Goal: Information Seeking & Learning: Learn about a topic

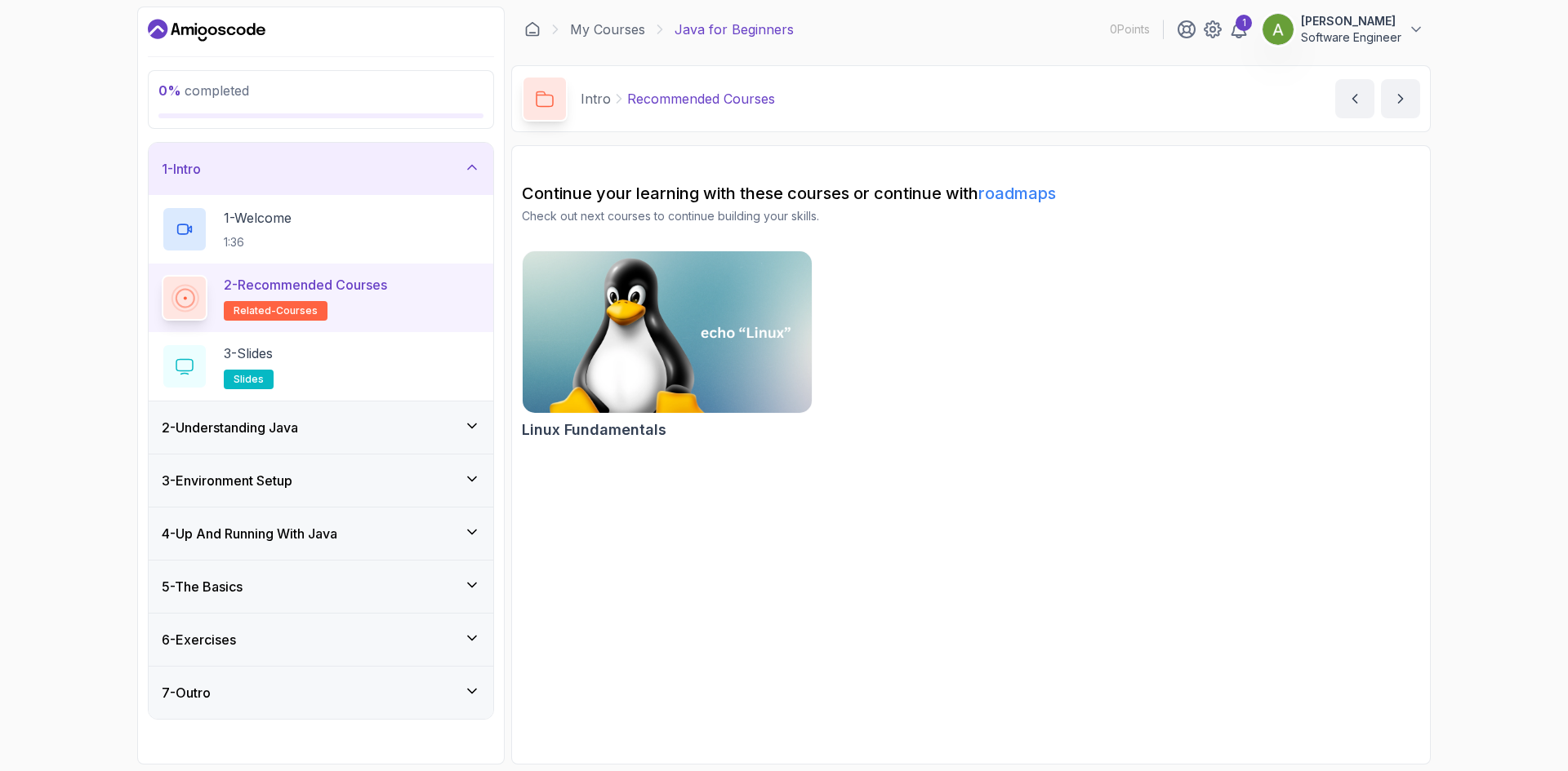
click at [313, 709] on div "7 - Outro" at bounding box center [321, 693] width 345 height 53
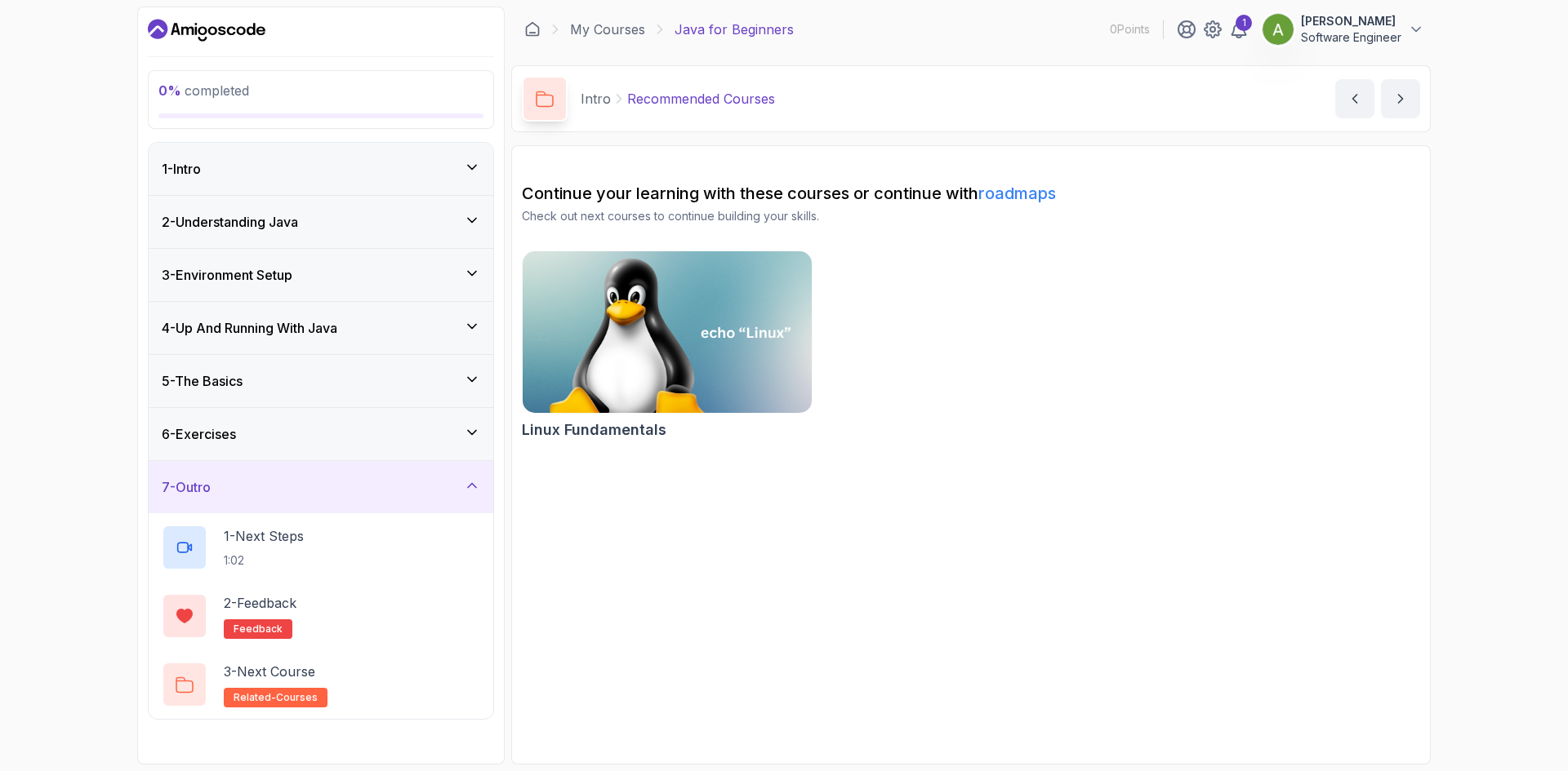
click at [251, 436] on div "6 - Exercises" at bounding box center [320, 434] width 319 height 20
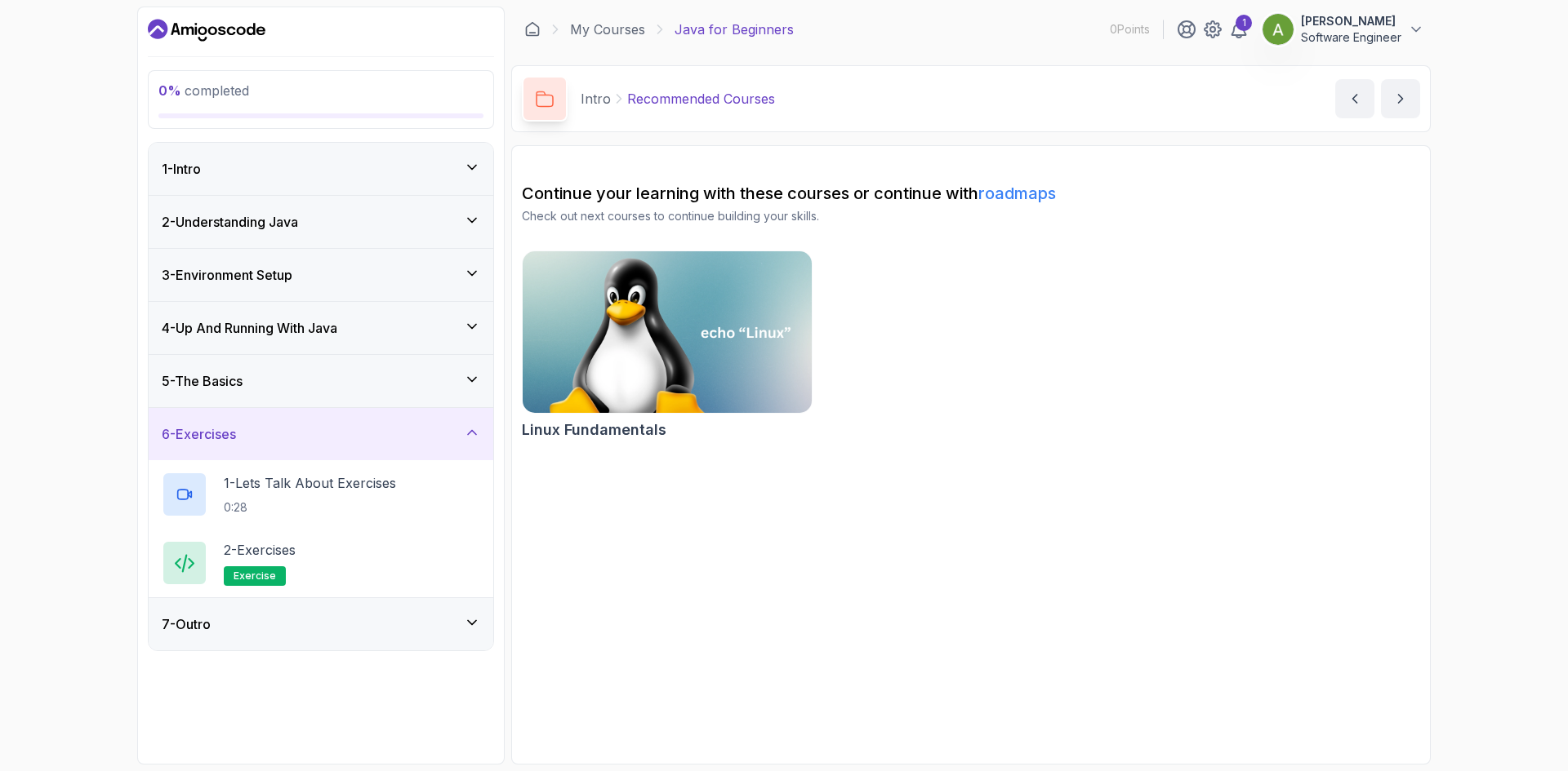
click at [298, 380] on div "5 - The Basics" at bounding box center [320, 380] width 319 height 20
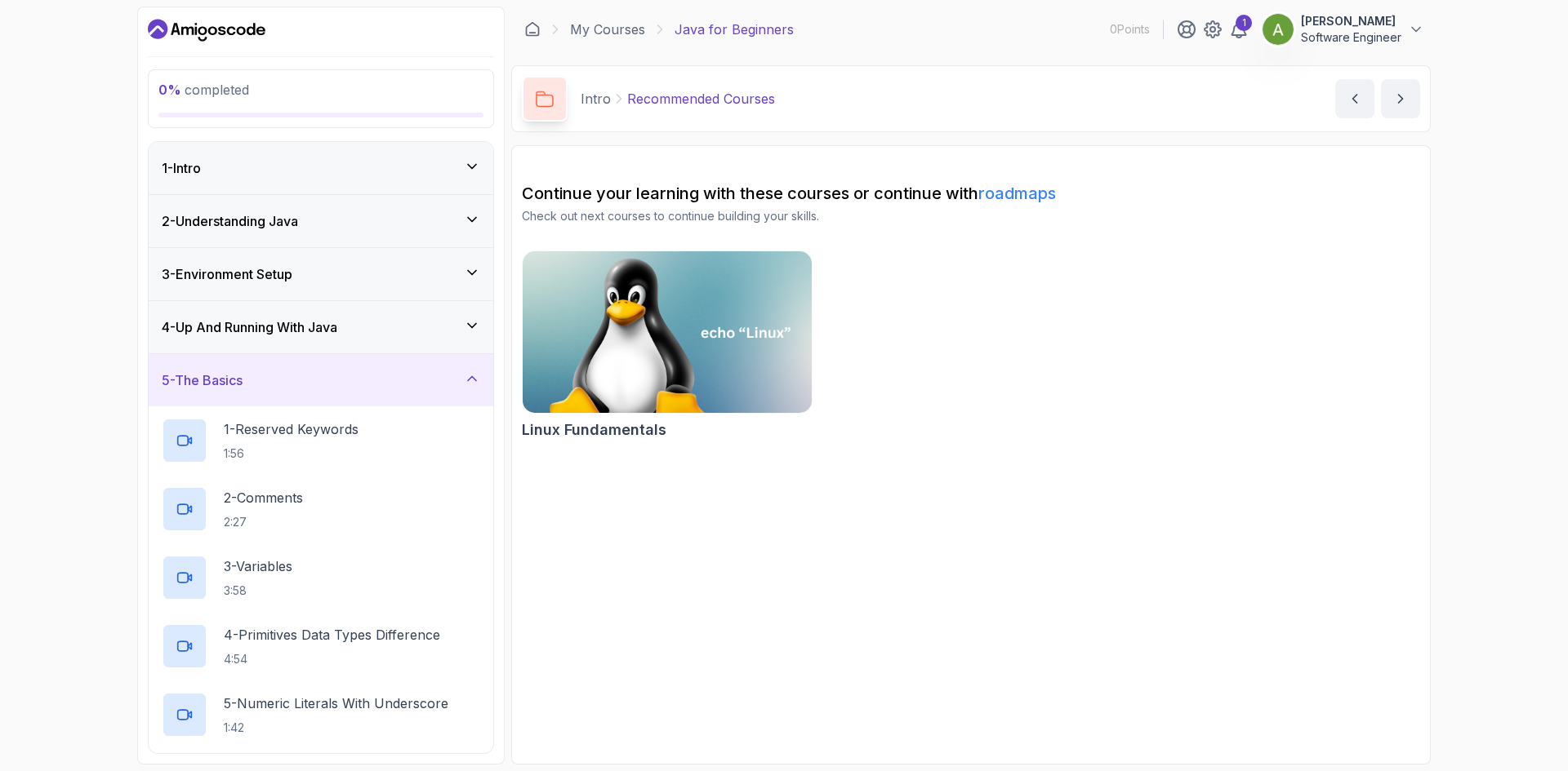
click at [296, 370] on div "5 - The Basics" at bounding box center [320, 380] width 319 height 20
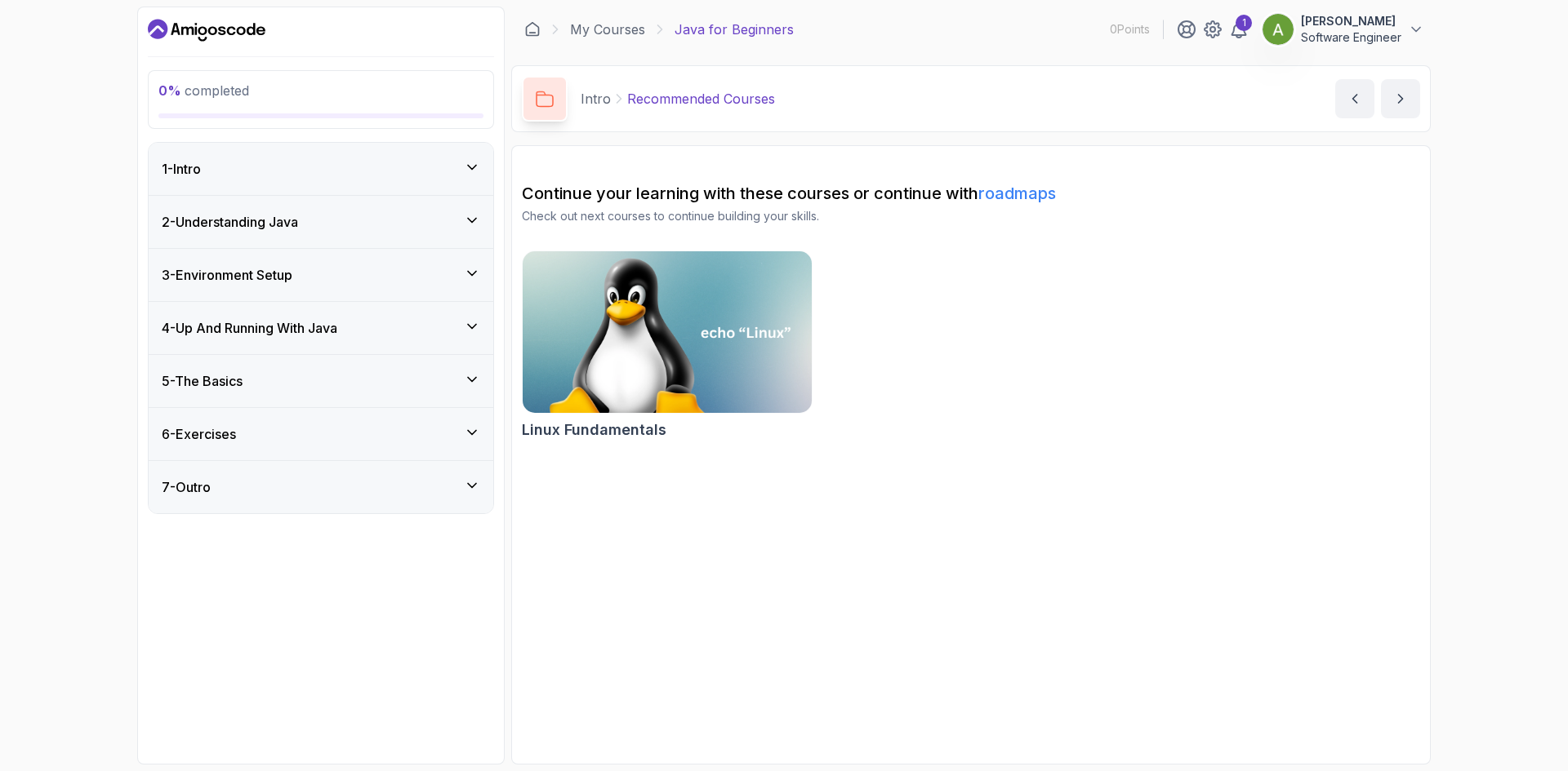
click at [293, 340] on div "4 - Up And Running With Java" at bounding box center [321, 329] width 345 height 53
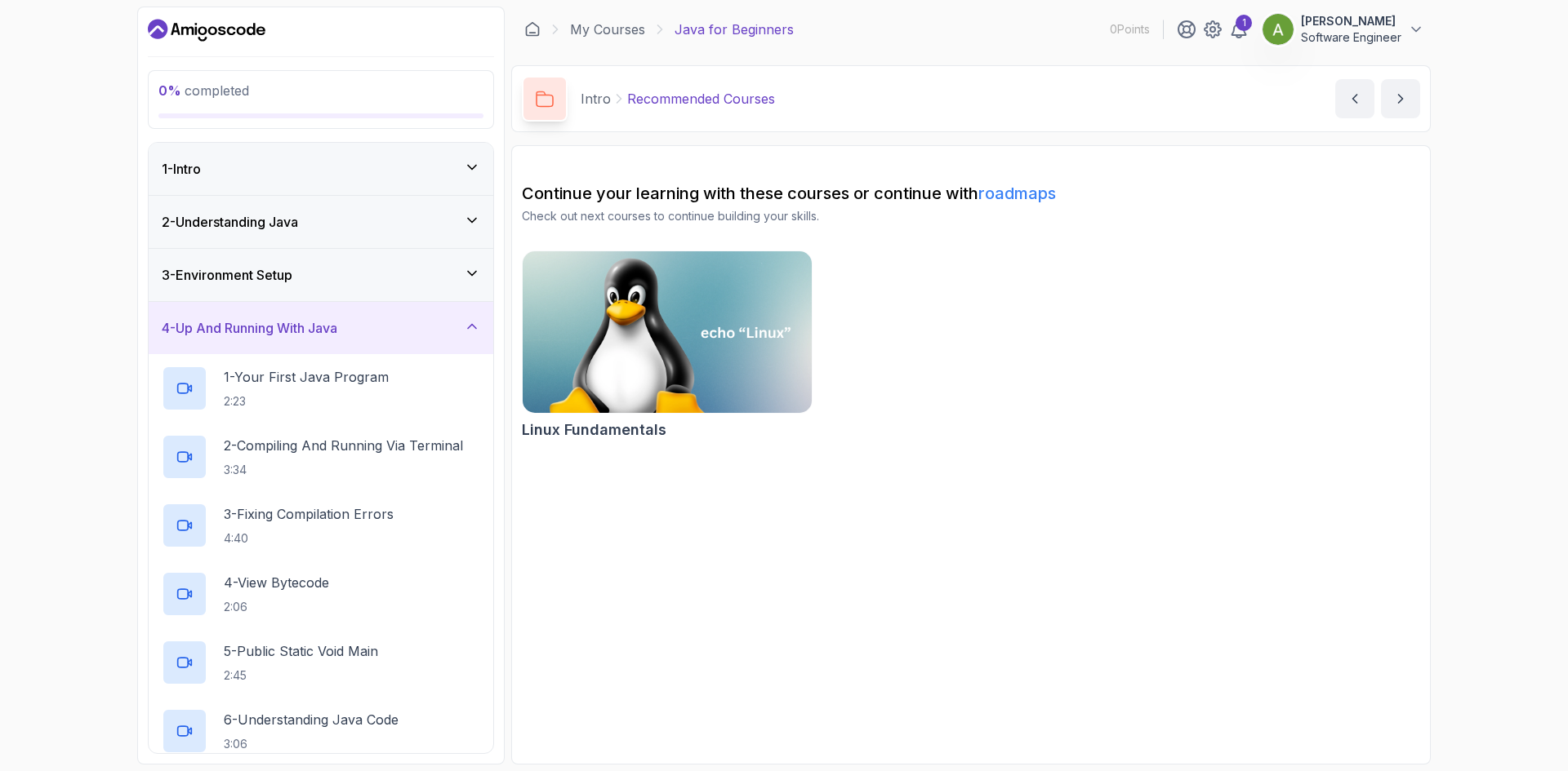
click at [294, 335] on h3 "4 - Up And Running With Java" at bounding box center [249, 328] width 176 height 20
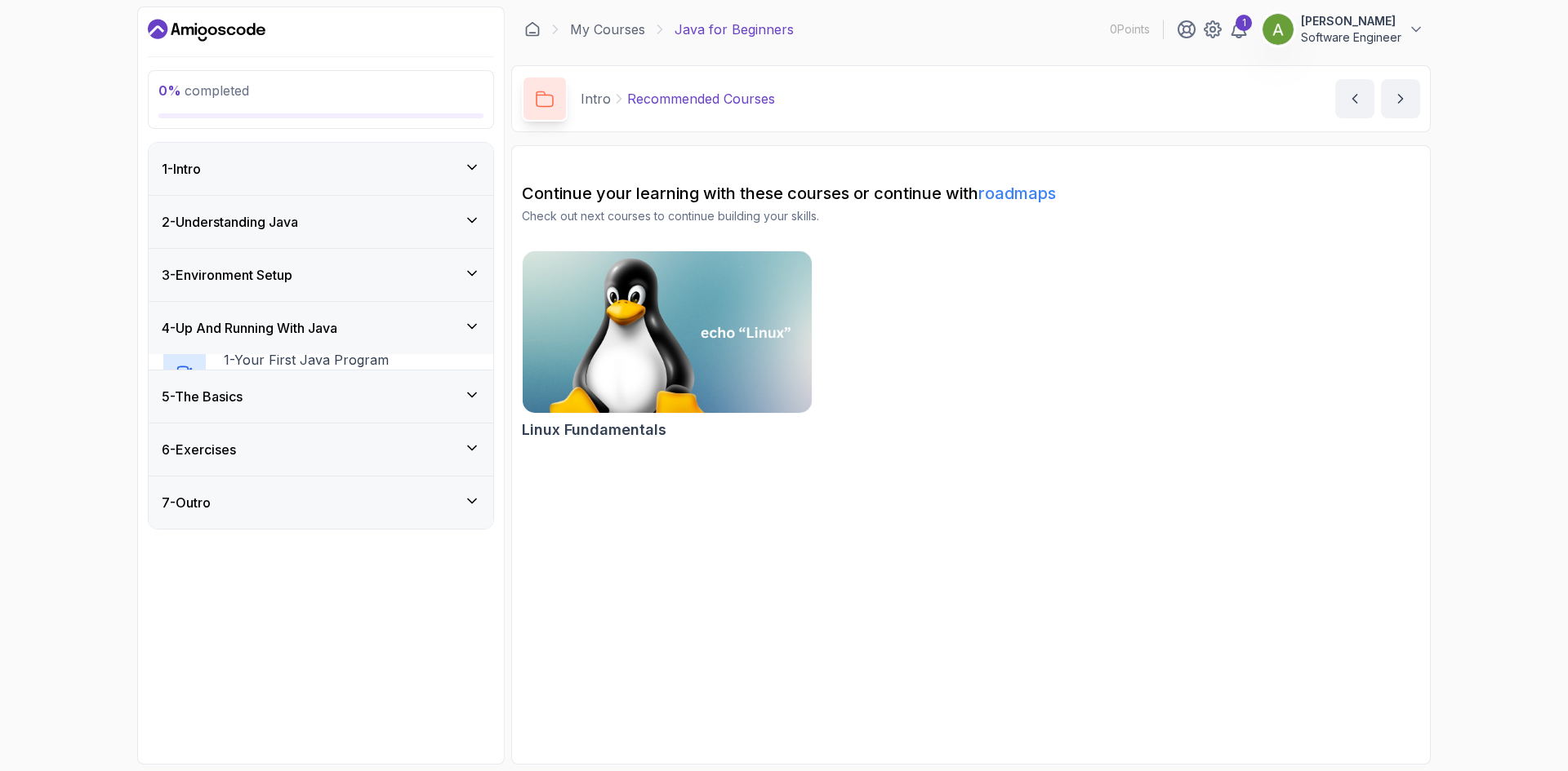
click at [301, 292] on div "3 - Environment Setup" at bounding box center [321, 275] width 345 height 53
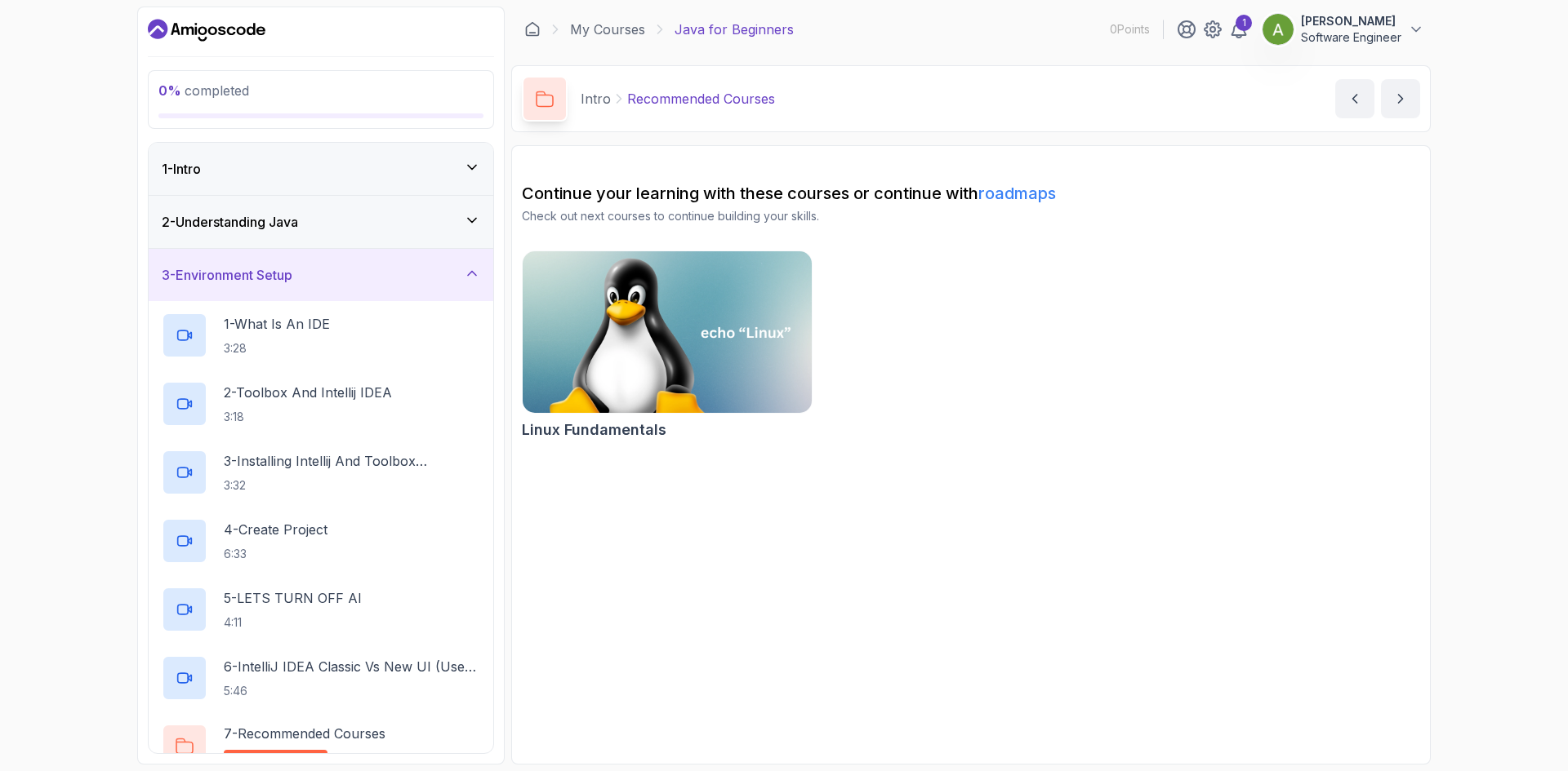
click at [301, 292] on div "3 - Environment Setup" at bounding box center [321, 275] width 345 height 53
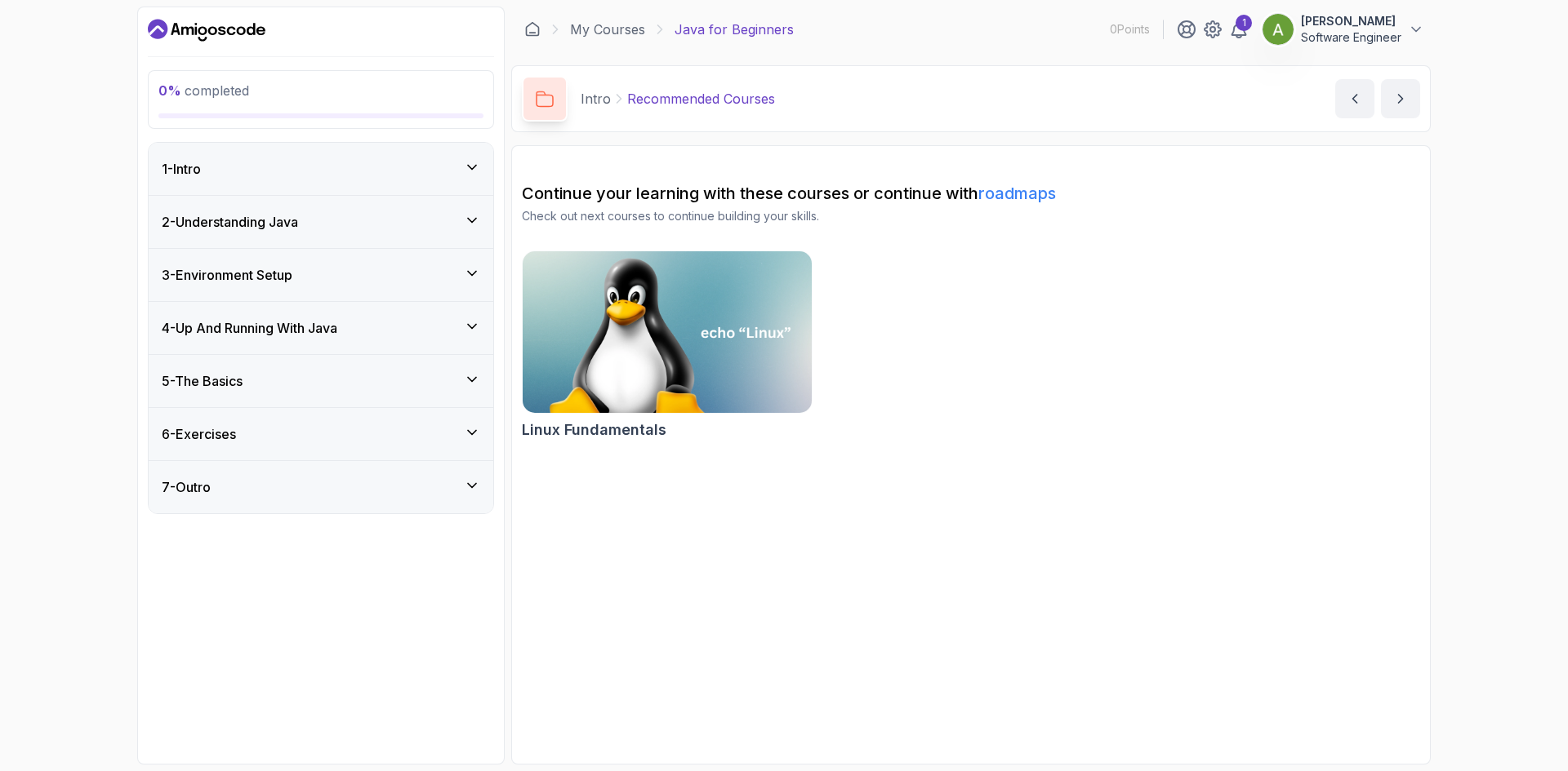
click at [372, 330] on div "4 - Up And Running With Java" at bounding box center [320, 328] width 319 height 20
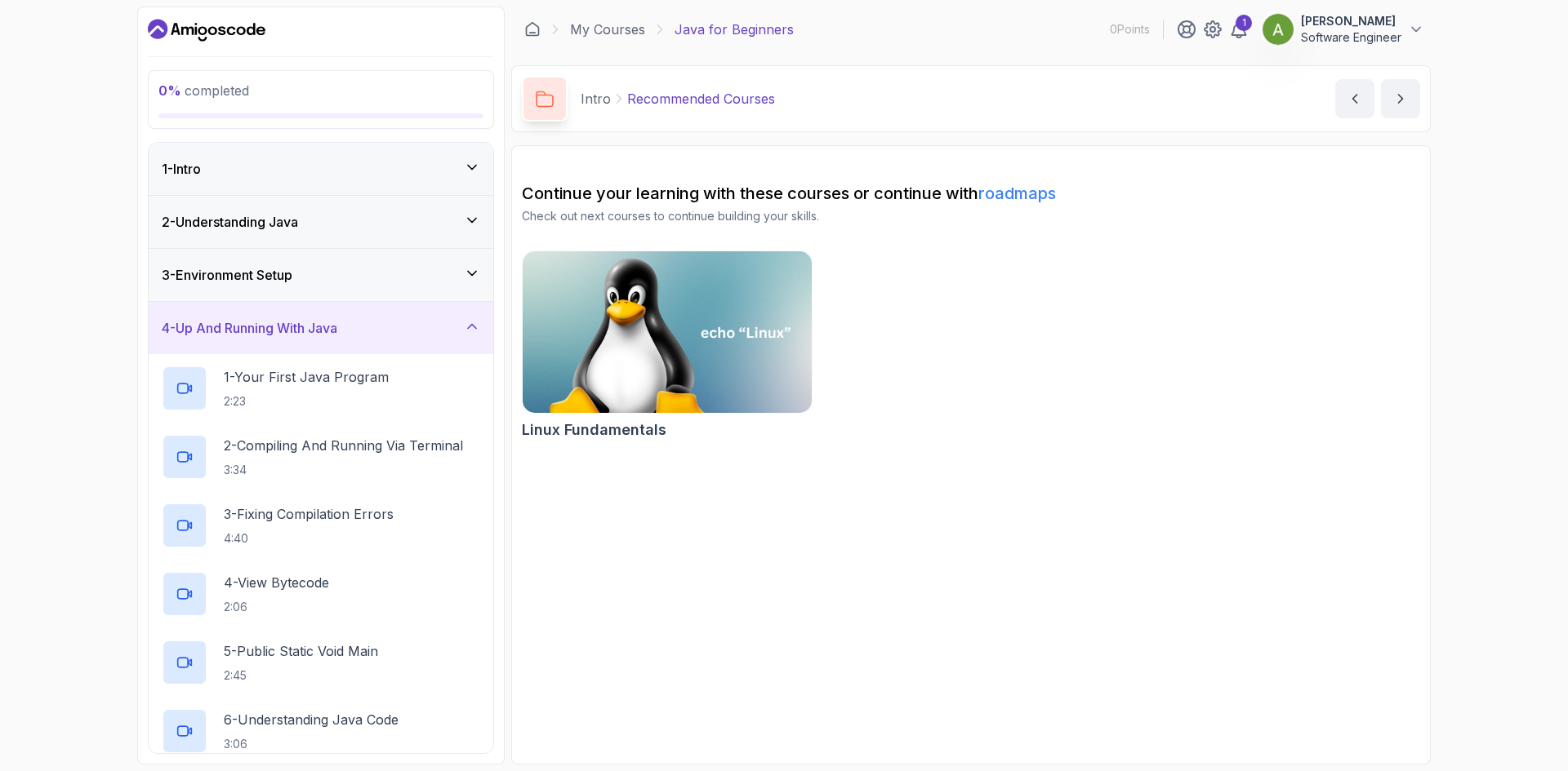
click at [371, 330] on div "4 - Up And Running With Java" at bounding box center [320, 328] width 319 height 20
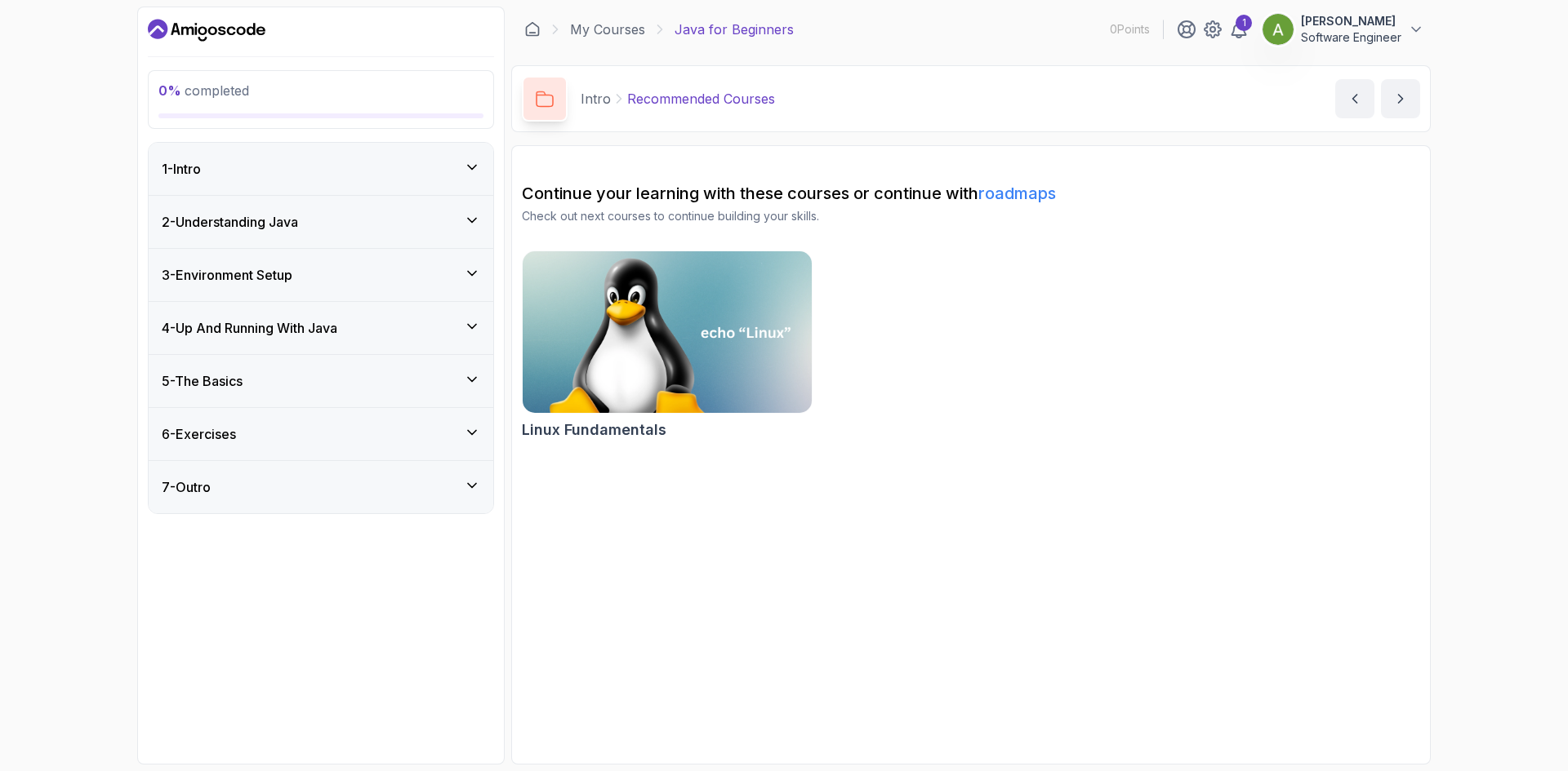
click at [377, 376] on div "5 - The Basics" at bounding box center [320, 380] width 319 height 20
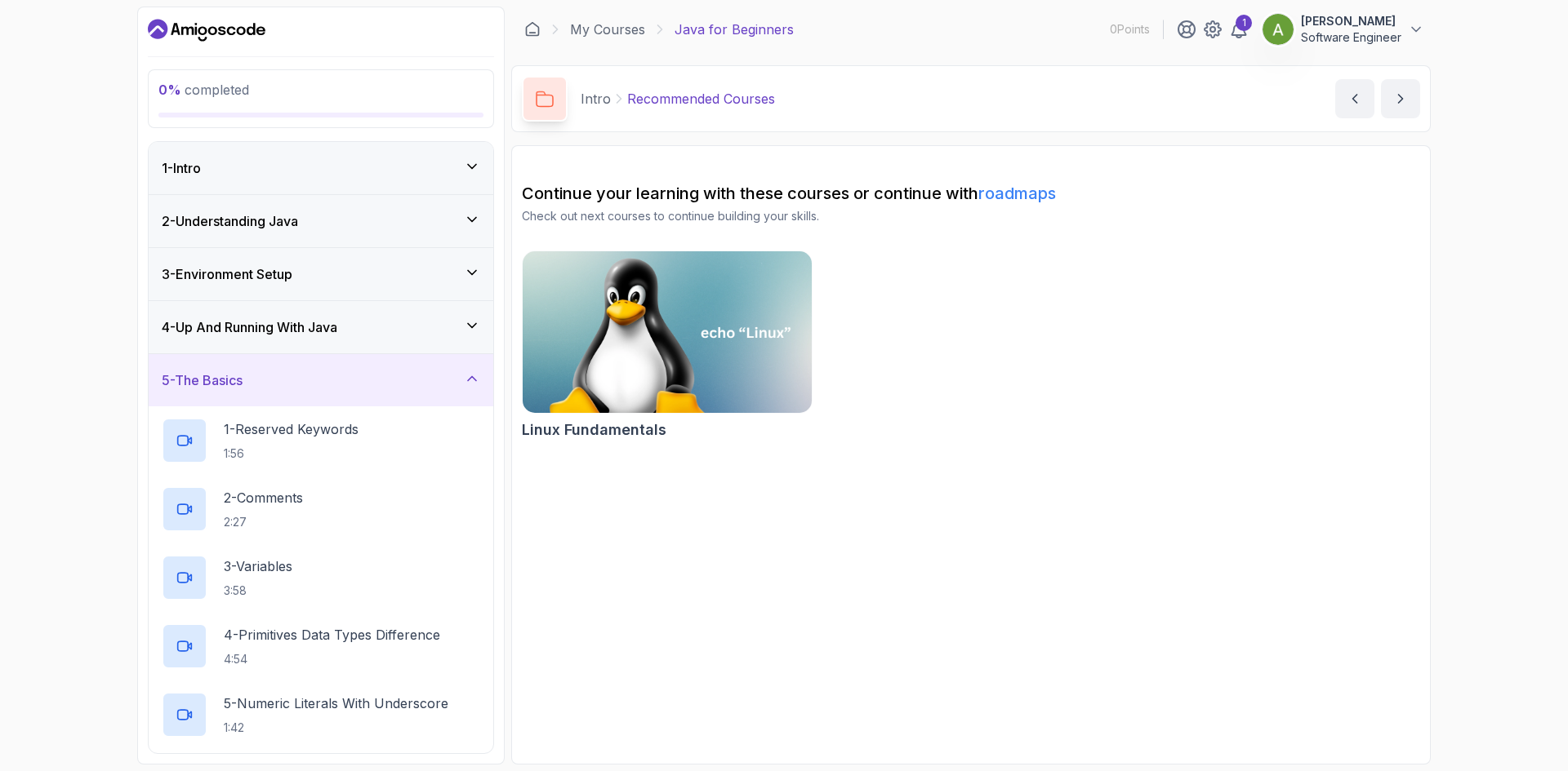
click at [347, 373] on div "5 - The Basics" at bounding box center [320, 380] width 319 height 20
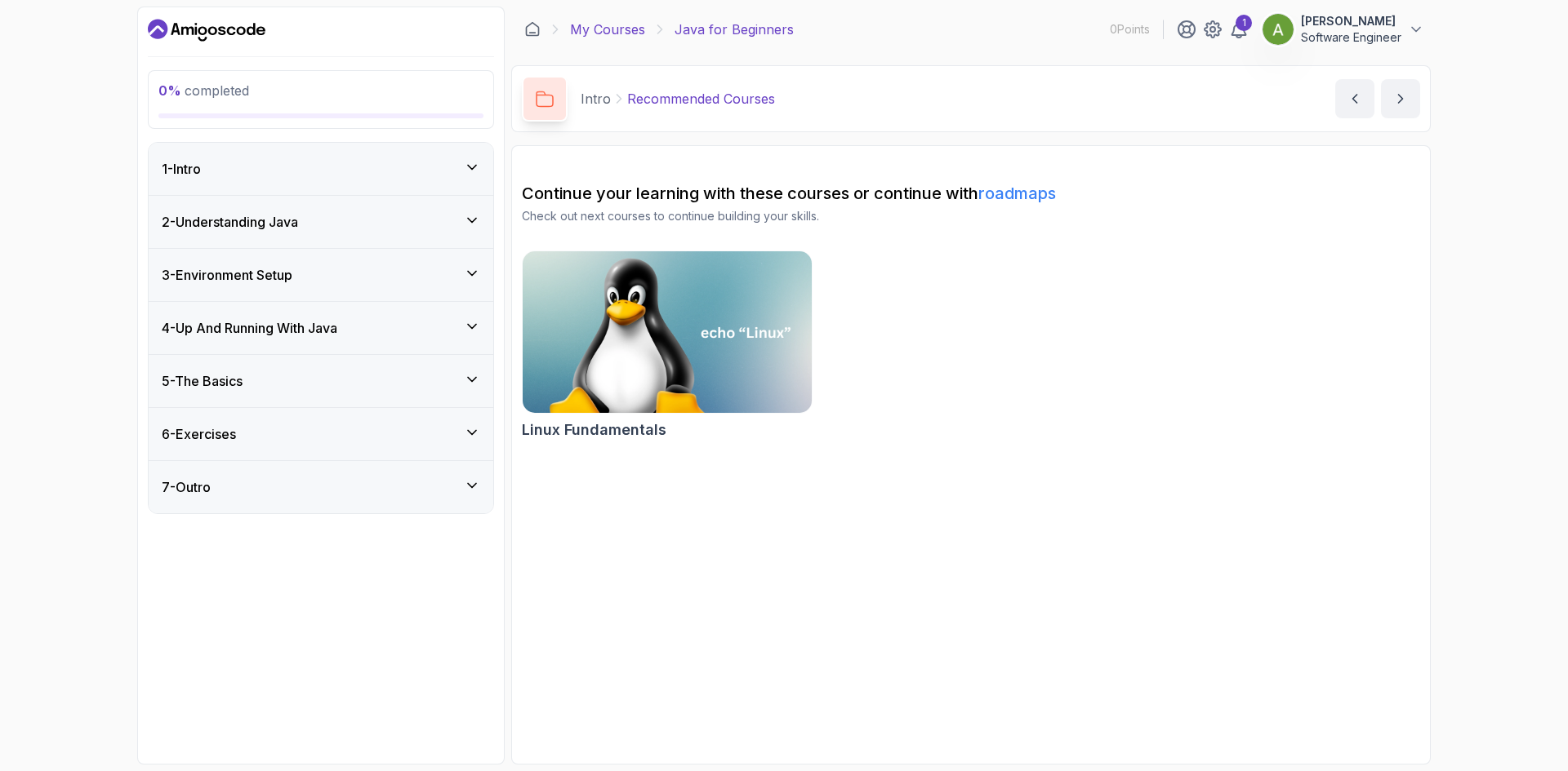
click at [616, 34] on link "My Courses" at bounding box center [607, 29] width 75 height 20
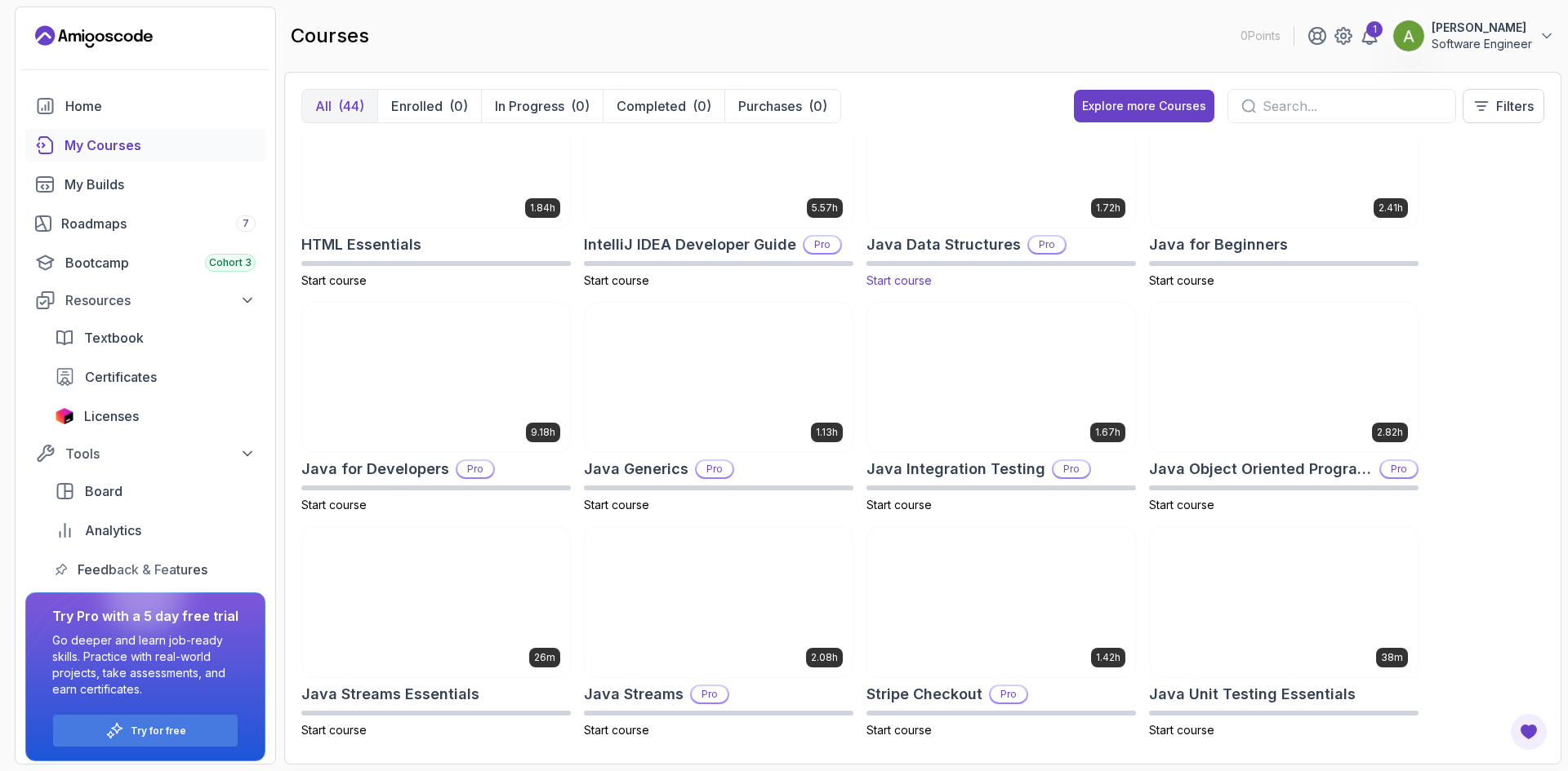
scroll to position [816, 0]
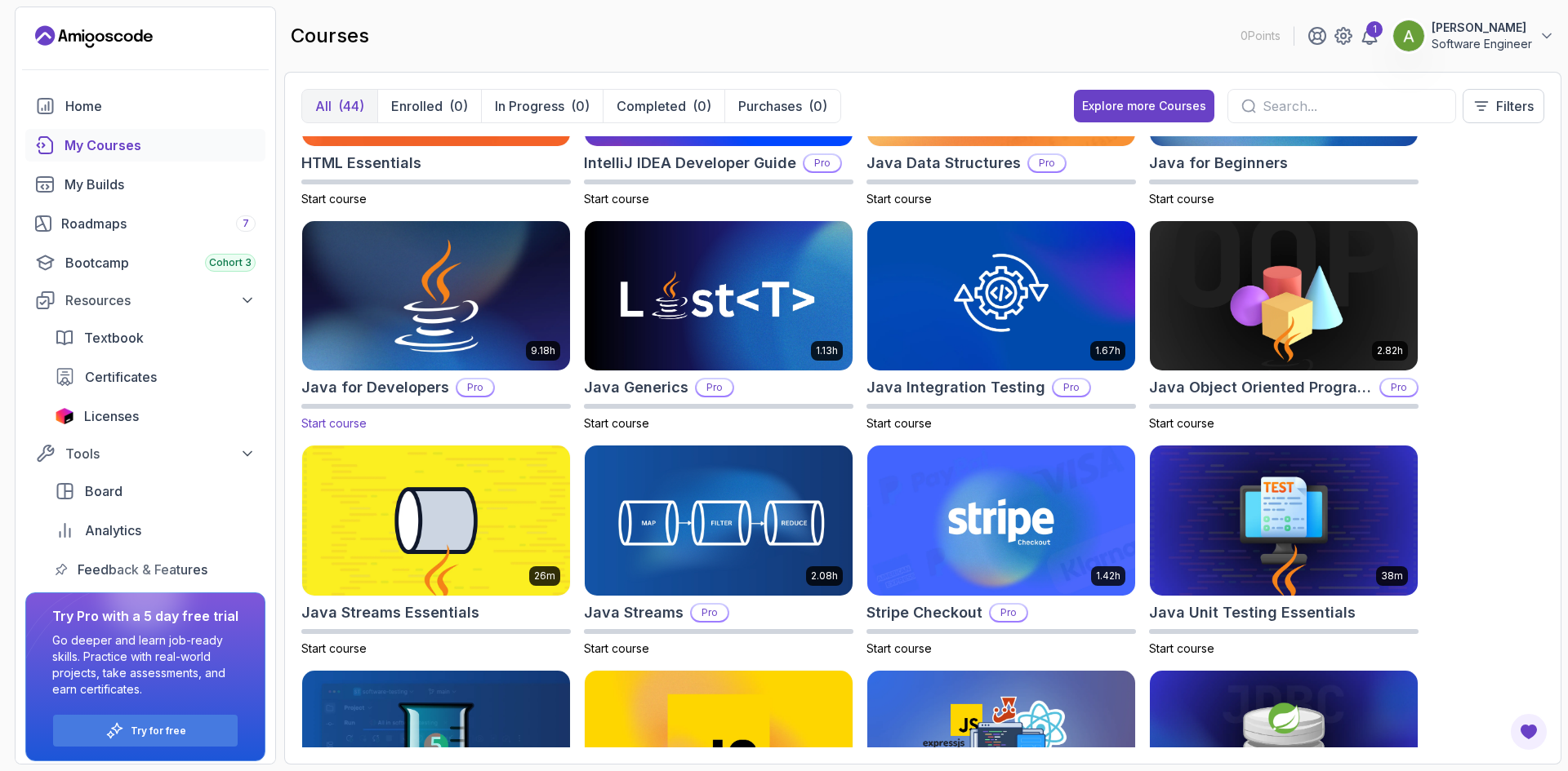
click at [486, 316] on img at bounding box center [436, 296] width 281 height 158
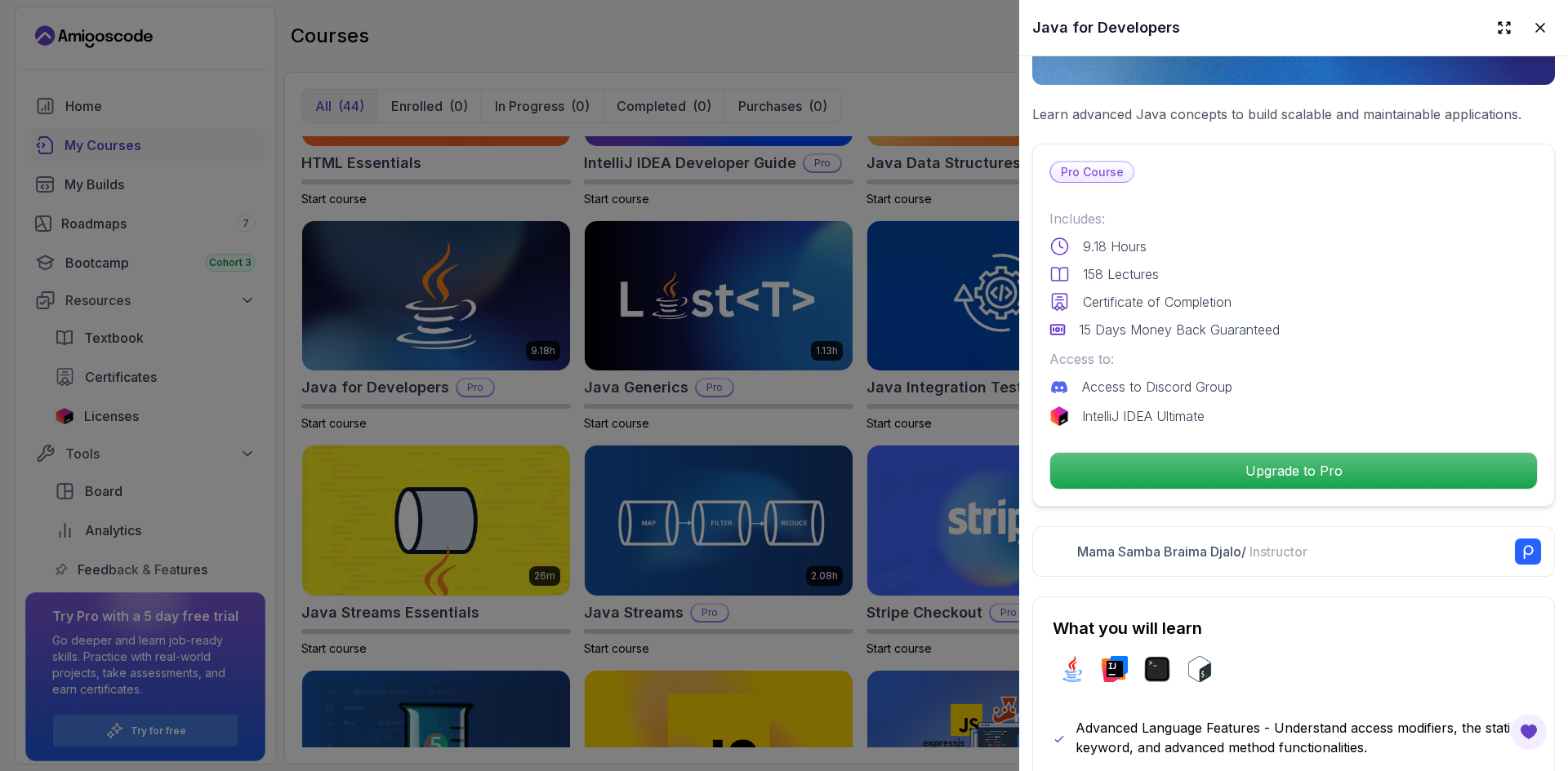
scroll to position [245, 0]
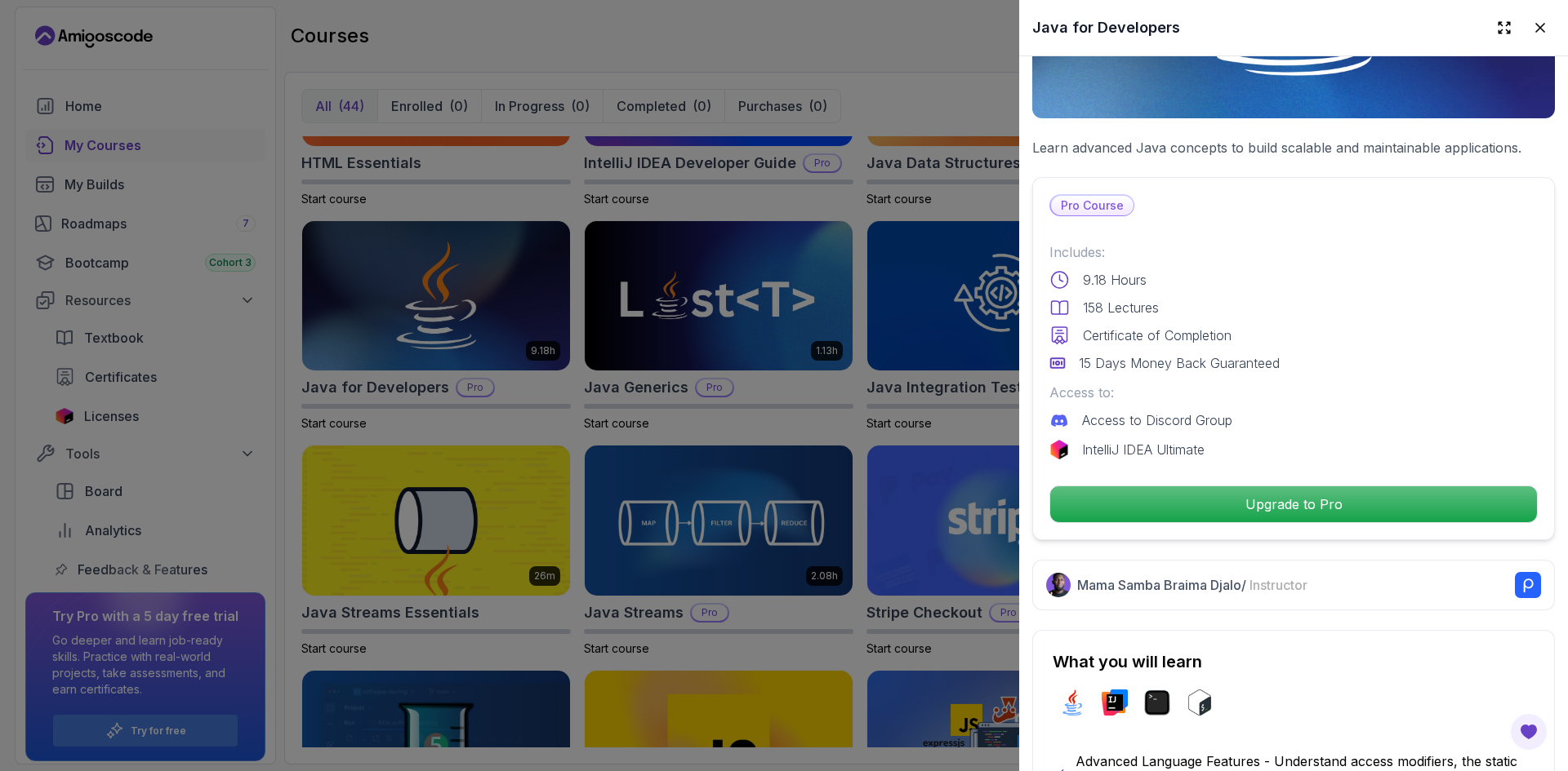
click at [865, 575] on div at bounding box center [784, 386] width 1568 height 771
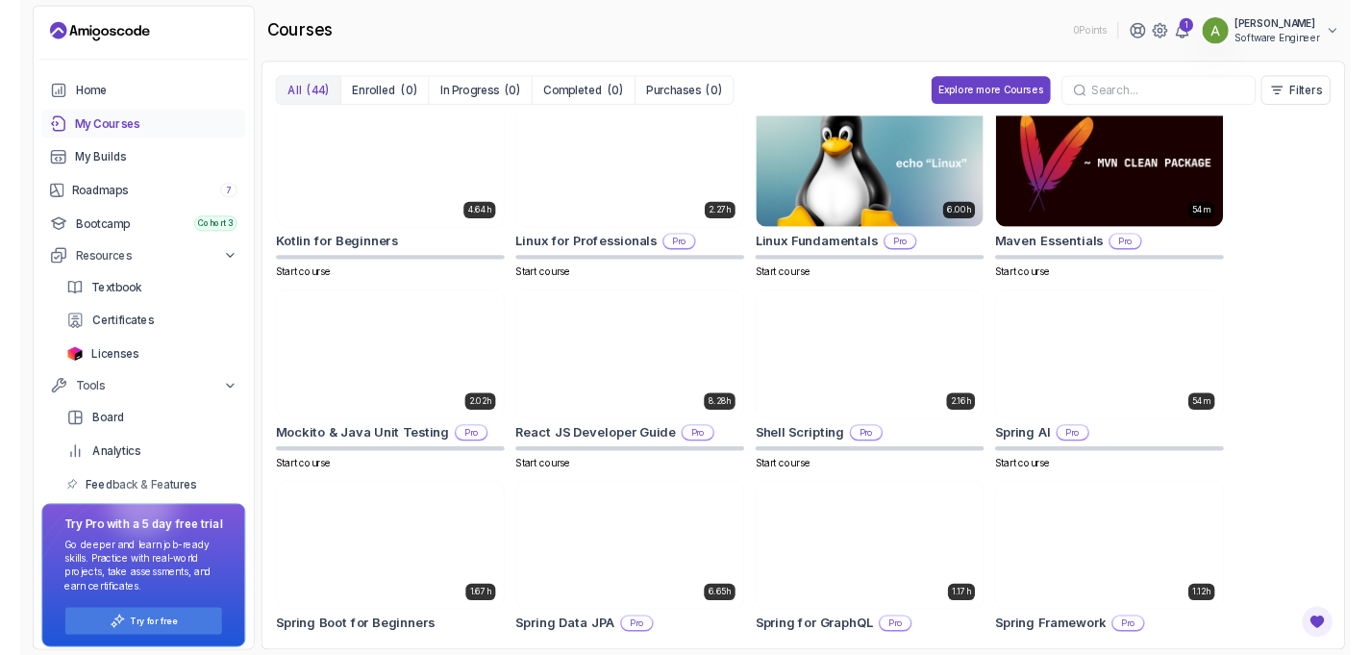
scroll to position [1922, 0]
